Goal: Task Accomplishment & Management: Manage account settings

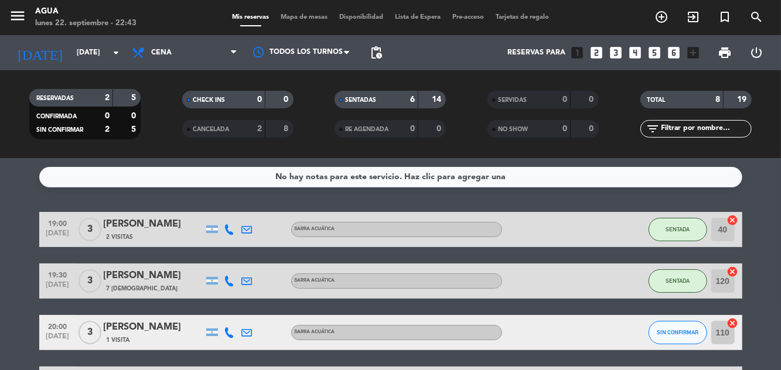
click at [108, 53] on input "[DATE]" at bounding box center [120, 53] width 99 height 20
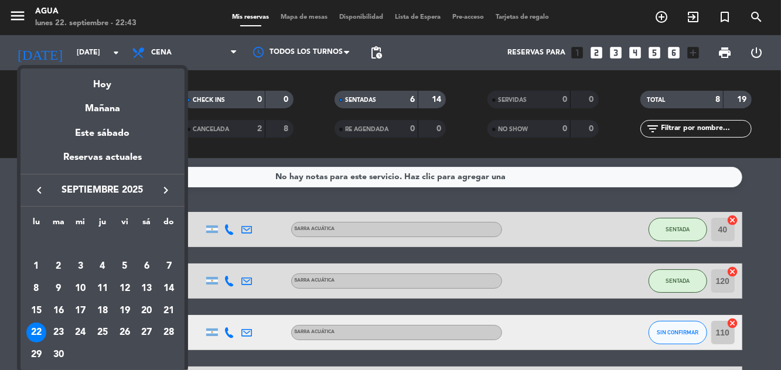
click at [127, 111] on div "Mañana" at bounding box center [103, 105] width 164 height 24
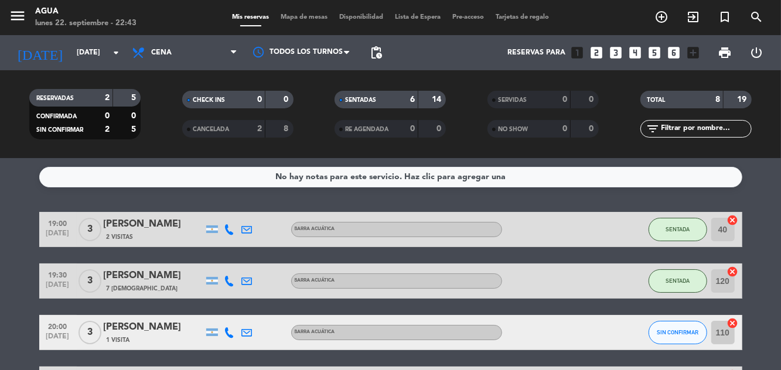
type input "[DATE]"
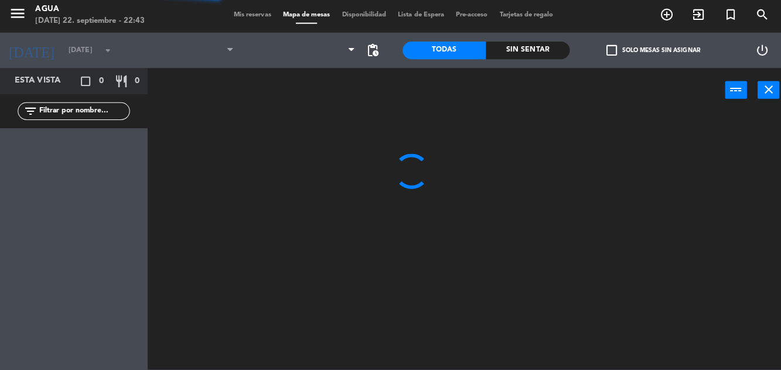
type input "[DATE]"
click at [254, 16] on span "Mis reservas" at bounding box center [250, 17] width 49 height 6
